Goal: Task Accomplishment & Management: Manage account settings

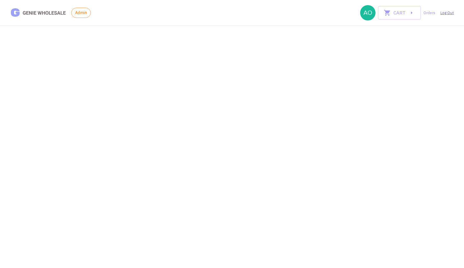
drag, startPoint x: 449, startPoint y: 7, endPoint x: 449, endPoint y: 14, distance: 7.7
click at [449, 7] on div "Cart 0 Orders Log Out" at bounding box center [408, 12] width 94 height 15
click at [449, 15] on link "Log Out" at bounding box center [447, 13] width 13 height 6
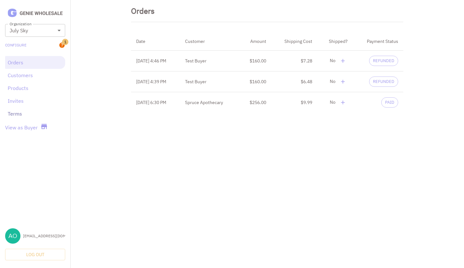
click at [19, 111] on link "Terms" at bounding box center [35, 114] width 55 height 8
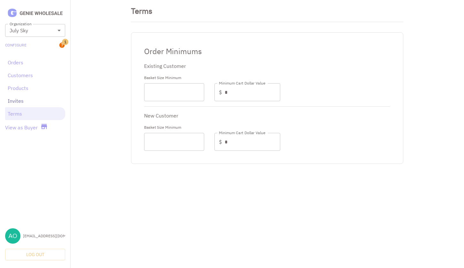
click at [19, 103] on link "Invites" at bounding box center [35, 101] width 55 height 8
